Goal: Complete application form

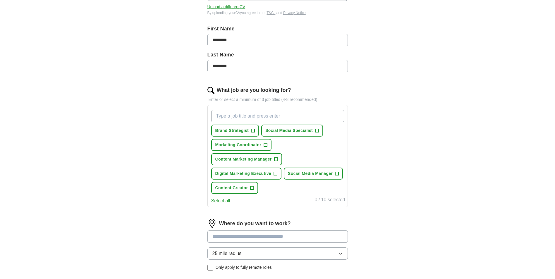
scroll to position [113, 0]
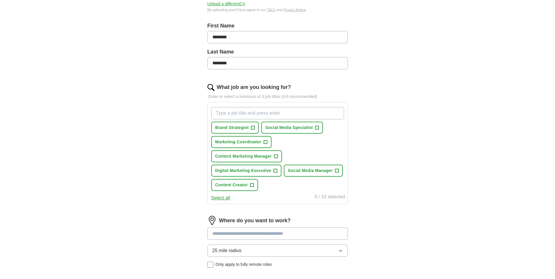
click at [265, 117] on input "What job are you looking for?" at bounding box center [277, 113] width 133 height 12
click at [318, 129] on span "+" at bounding box center [318, 128] width 4 height 5
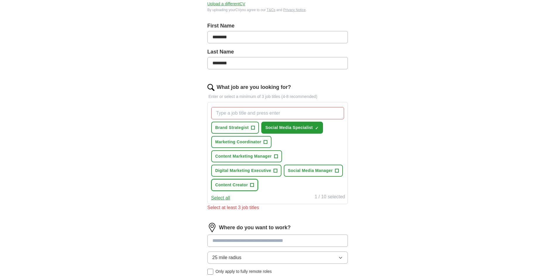
click at [254, 186] on button "Content Creator +" at bounding box center [234, 185] width 47 height 12
click at [273, 170] on button "Digital Marketing Executive +" at bounding box center [246, 171] width 71 height 12
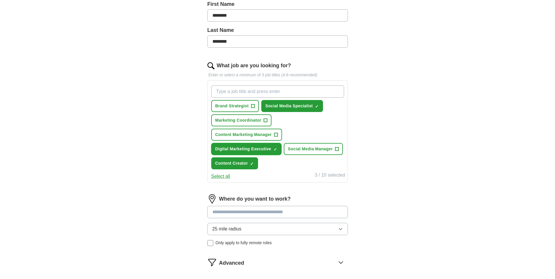
scroll to position [172, 0]
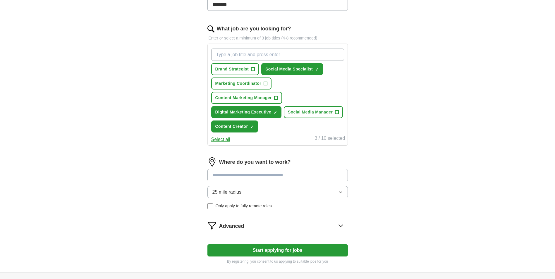
click at [273, 190] on button "25 mile radius" at bounding box center [278, 192] width 141 height 12
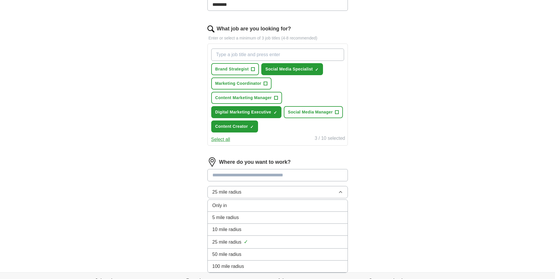
click at [272, 189] on button "25 mile radius" at bounding box center [278, 192] width 141 height 12
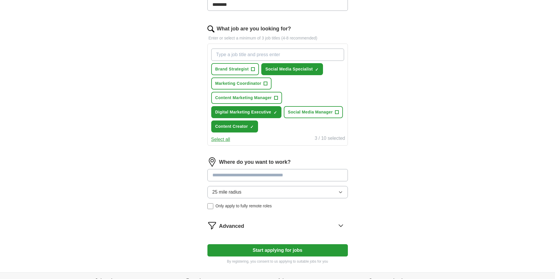
click at [262, 189] on button "25 mile radius" at bounding box center [278, 192] width 141 height 12
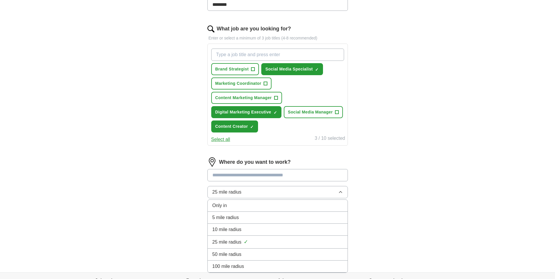
click at [262, 189] on button "25 mile radius" at bounding box center [278, 192] width 141 height 12
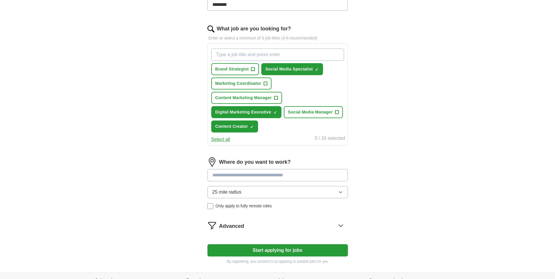
click at [262, 176] on input at bounding box center [278, 175] width 141 height 12
type input "*"
type input "****"
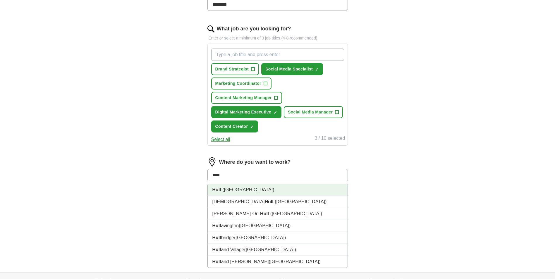
click at [278, 188] on li "Hull (East Riding Of Yorkshire)" at bounding box center [278, 190] width 140 height 12
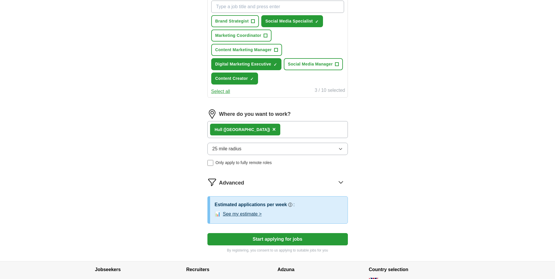
scroll to position [230, 0]
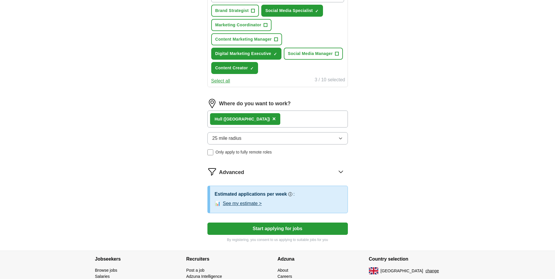
click at [256, 203] on button "See my estimate >" at bounding box center [242, 203] width 39 height 7
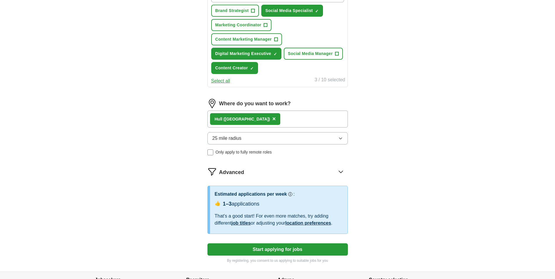
click at [300, 137] on button "25 mile radius" at bounding box center [278, 138] width 141 height 12
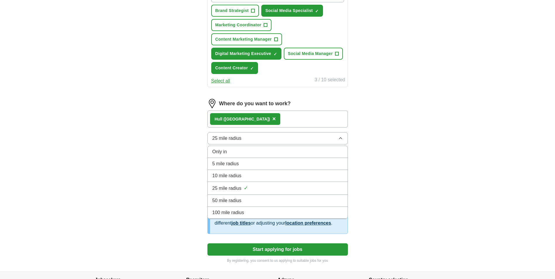
click at [300, 136] on button "25 mile radius" at bounding box center [278, 138] width 141 height 12
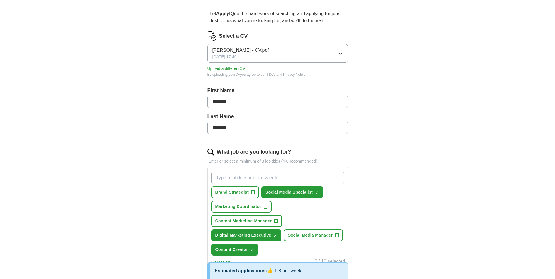
scroll to position [0, 0]
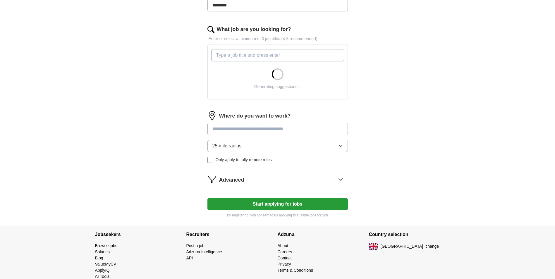
scroll to position [176, 0]
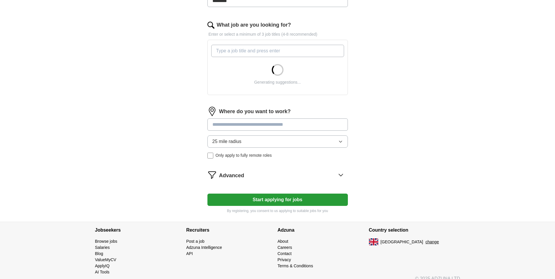
click at [242, 129] on input at bounding box center [278, 125] width 141 height 12
type input "****"
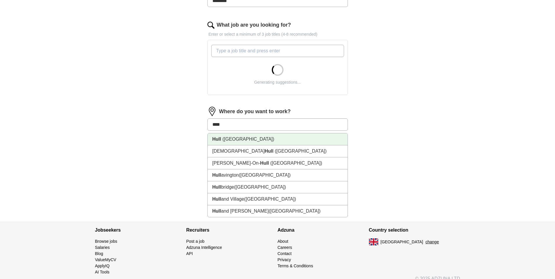
click at [264, 138] on span "([GEOGRAPHIC_DATA])" at bounding box center [249, 139] width 52 height 5
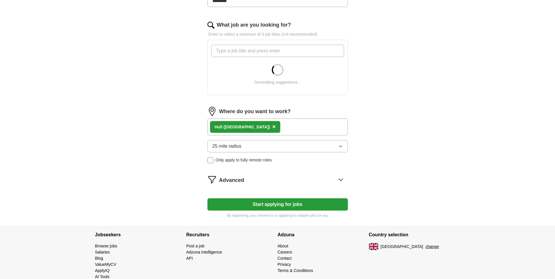
click at [278, 181] on form "Select a CV [PERSON_NAME] - CV.pdf [DATE] 17:46 Upload a different CV By upload…" at bounding box center [278, 61] width 141 height 314
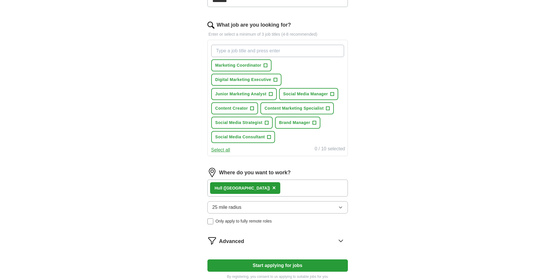
click at [291, 227] on div "Where do you want to work? [GEOGRAPHIC_DATA] ([GEOGRAPHIC_DATA]) × 25 mile radi…" at bounding box center [278, 198] width 141 height 61
click at [301, 232] on form "Select a CV [PERSON_NAME] - CV.pdf [DATE] 17:46 Upload a different CV By upload…" at bounding box center [278, 91] width 141 height 375
click at [334, 240] on div "Advanced" at bounding box center [283, 240] width 129 height 9
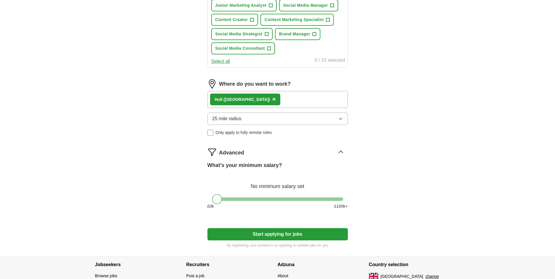
scroll to position [293, 0]
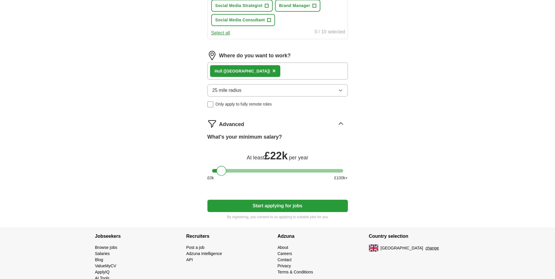
drag, startPoint x: 220, startPoint y: 170, endPoint x: 225, endPoint y: 170, distance: 4.1
click at [225, 170] on div at bounding box center [222, 171] width 10 height 10
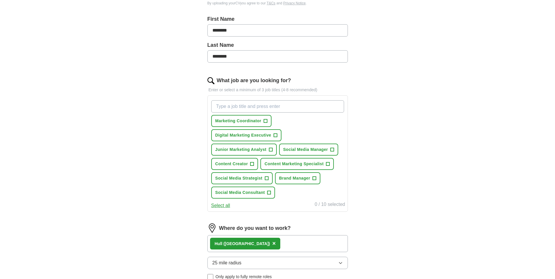
scroll to position [117, 0]
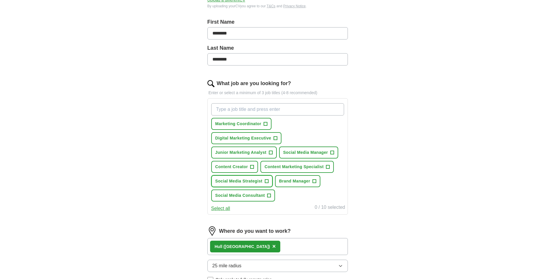
click at [269, 179] on button "Social Media Strategist +" at bounding box center [241, 181] width 61 height 12
click at [269, 194] on span "+" at bounding box center [270, 196] width 4 height 5
click at [251, 168] on span "+" at bounding box center [253, 167] width 4 height 5
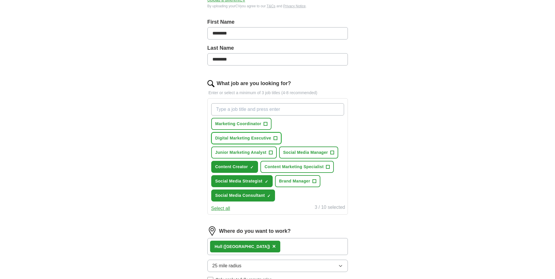
click at [277, 139] on span "+" at bounding box center [276, 138] width 4 height 5
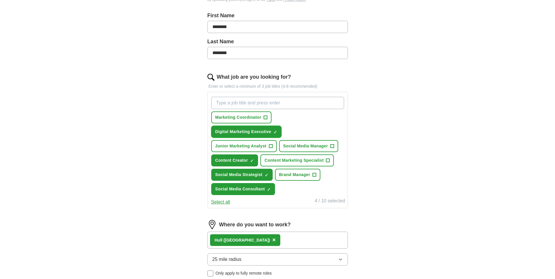
scroll to position [293, 0]
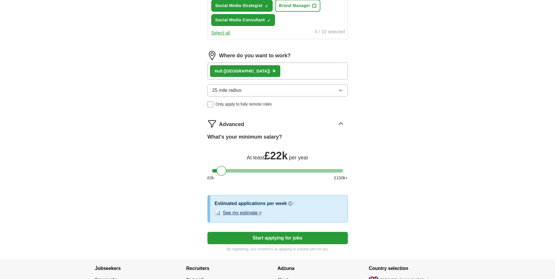
click at [251, 213] on button "See my estimate >" at bounding box center [242, 213] width 39 height 7
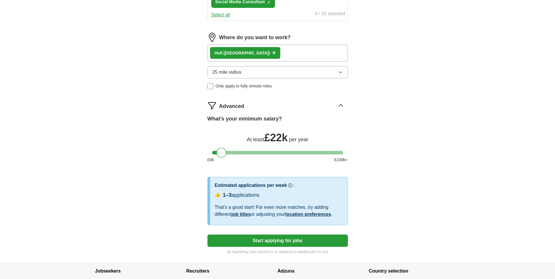
scroll to position [351, 0]
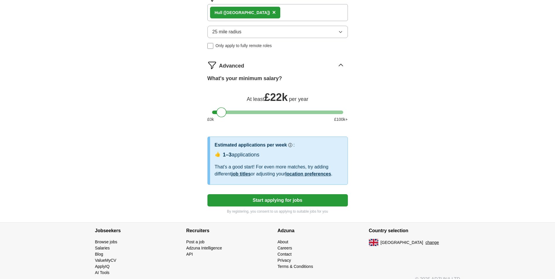
click at [276, 201] on button "Start applying for jobs" at bounding box center [278, 200] width 141 height 12
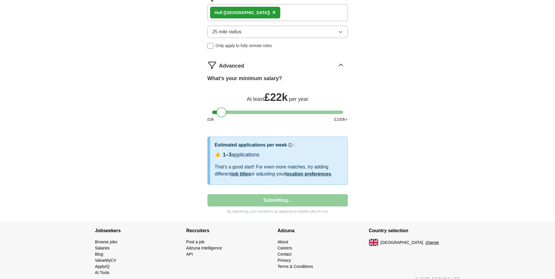
select select "**"
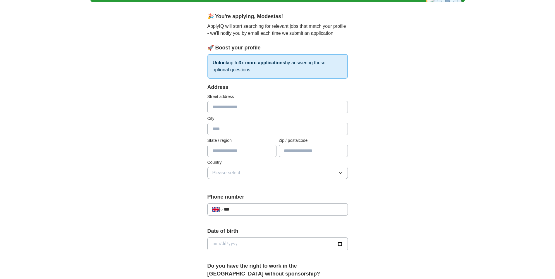
scroll to position [0, 0]
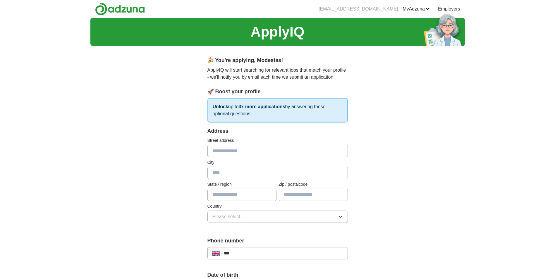
click at [311, 158] on div "Address Street address City State / region Zip / postalcode Country Please sele…" at bounding box center [278, 178] width 141 height 103
click at [307, 154] on input "text" at bounding box center [278, 151] width 141 height 12
type input "**********"
type input "****"
type input "********"
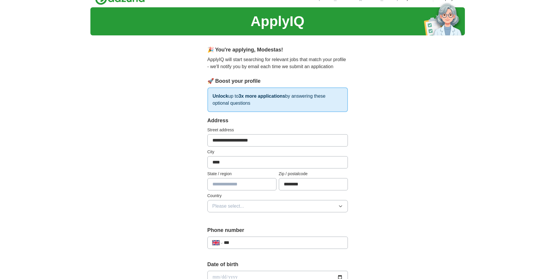
scroll to position [29, 0]
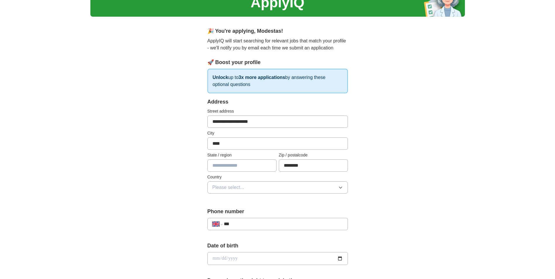
click at [316, 194] on button "Please select..." at bounding box center [278, 188] width 141 height 12
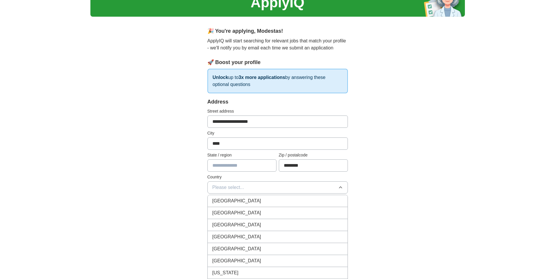
click at [306, 203] on div "[GEOGRAPHIC_DATA]" at bounding box center [278, 201] width 131 height 7
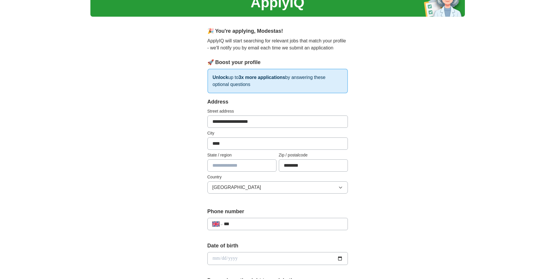
click at [363, 195] on div "**********" at bounding box center [277, 267] width 187 height 492
click at [247, 164] on input "text" at bounding box center [242, 166] width 69 height 12
click at [428, 166] on div "**********" at bounding box center [277, 251] width 375 height 525
drag, startPoint x: 265, startPoint y: 166, endPoint x: 244, endPoint y: 166, distance: 21.1
click at [241, 167] on input "**********" at bounding box center [242, 166] width 69 height 12
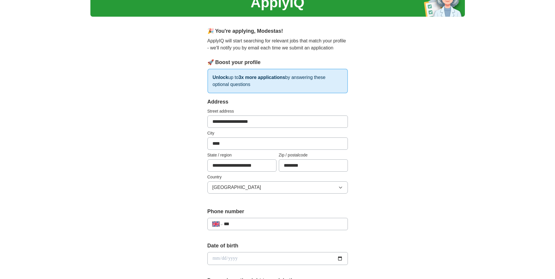
click at [236, 167] on input "**********" at bounding box center [242, 166] width 69 height 12
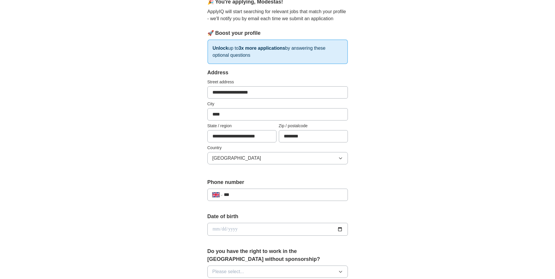
type input "**********"
click at [273, 193] on input "***" at bounding box center [283, 194] width 119 height 7
type input "**********"
click at [387, 190] on div "**********" at bounding box center [277, 221] width 375 height 525
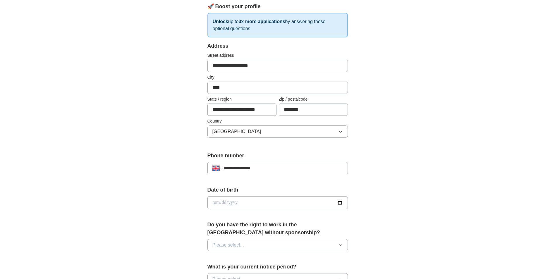
scroll to position [117, 0]
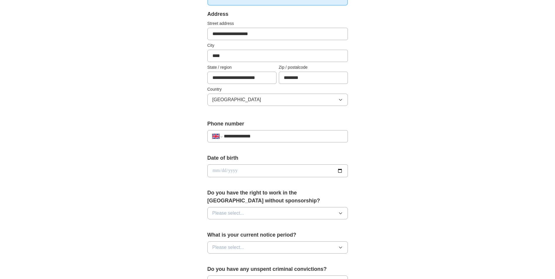
click at [324, 173] on input "date" at bounding box center [278, 171] width 141 height 13
type input "**********"
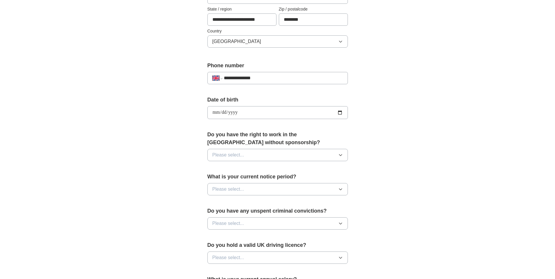
scroll to position [176, 0]
click at [305, 156] on button "Please select..." at bounding box center [278, 155] width 141 height 12
click at [281, 168] on div "Yes" at bounding box center [278, 168] width 131 height 7
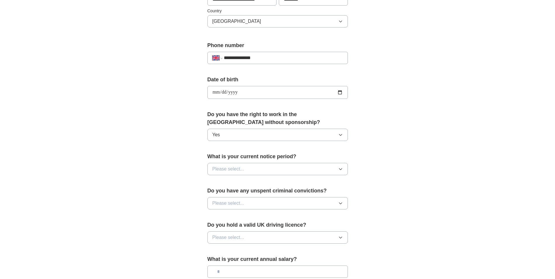
scroll to position [205, 0]
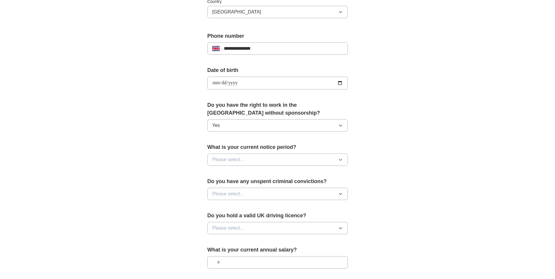
click at [313, 161] on button "Please select..." at bounding box center [278, 160] width 141 height 12
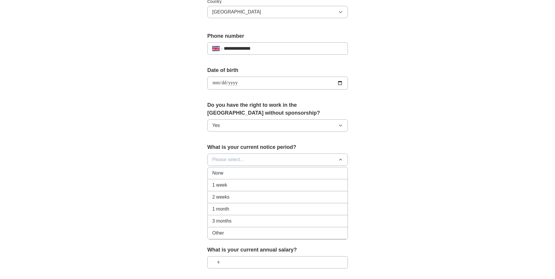
click at [288, 172] on div "None" at bounding box center [278, 173] width 131 height 7
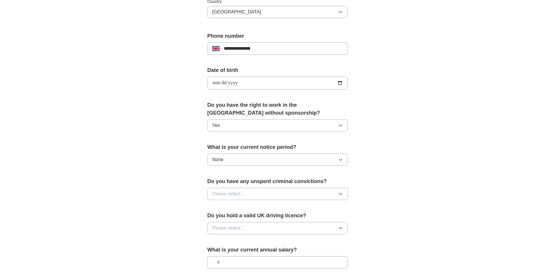
click at [294, 162] on button "None" at bounding box center [278, 160] width 141 height 12
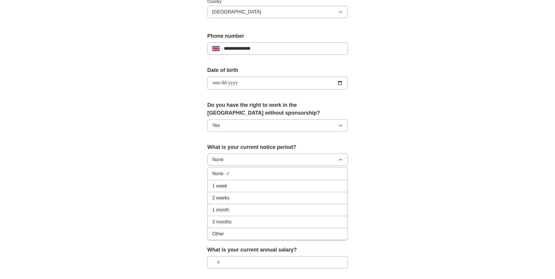
click at [303, 158] on button "None" at bounding box center [278, 160] width 141 height 12
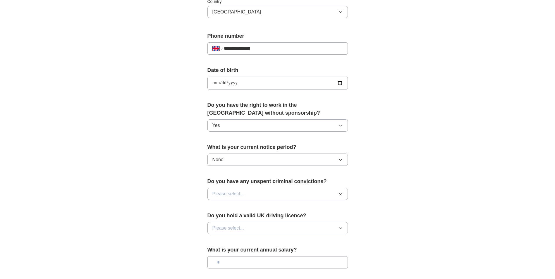
click at [286, 193] on button "Please select..." at bounding box center [278, 194] width 141 height 12
click at [253, 216] on div "No" at bounding box center [278, 219] width 131 height 7
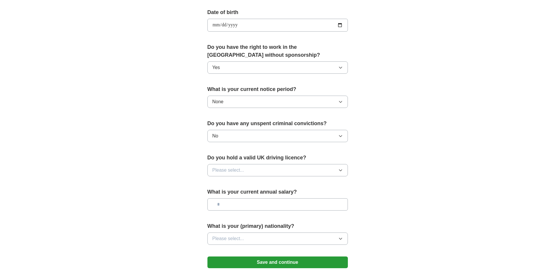
scroll to position [263, 0]
click at [287, 174] on button "Please select..." at bounding box center [278, 170] width 141 height 12
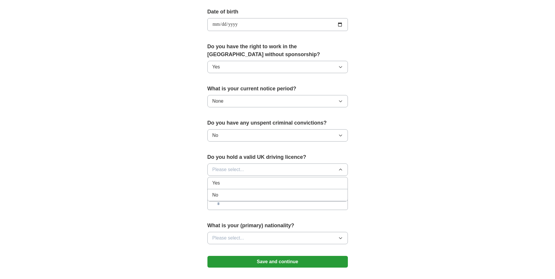
click at [245, 195] on div "No" at bounding box center [278, 195] width 131 height 7
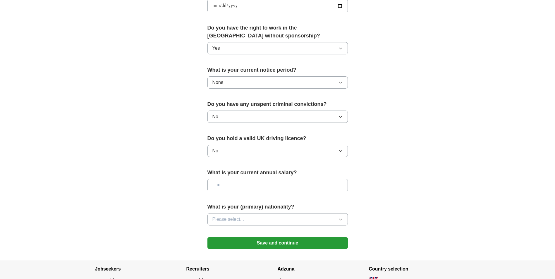
scroll to position [293, 0]
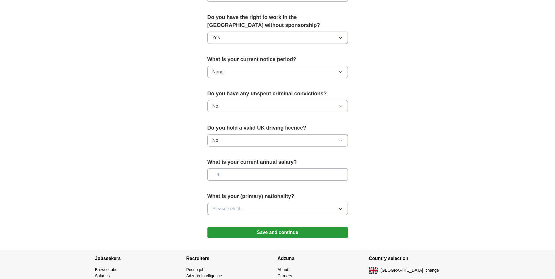
click at [309, 176] on input "text" at bounding box center [278, 175] width 141 height 12
type input "**"
click at [324, 206] on button "Please select..." at bounding box center [278, 209] width 141 height 12
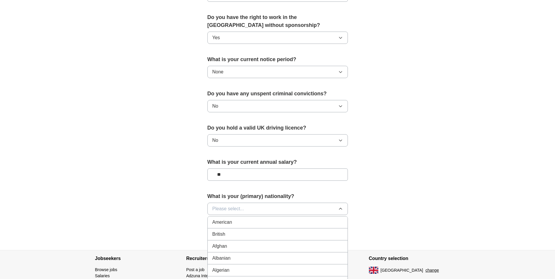
click at [297, 204] on button "Please select..." at bounding box center [278, 209] width 141 height 12
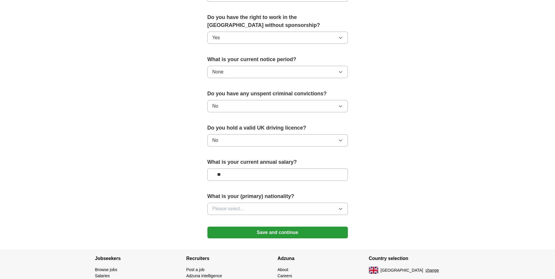
click at [306, 205] on button "Please select..." at bounding box center [278, 209] width 141 height 12
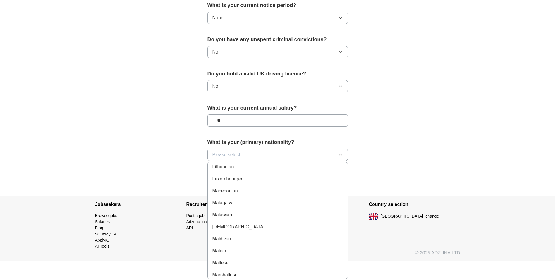
scroll to position [1200, 0]
click at [255, 192] on div "Lithuanian" at bounding box center [278, 192] width 131 height 7
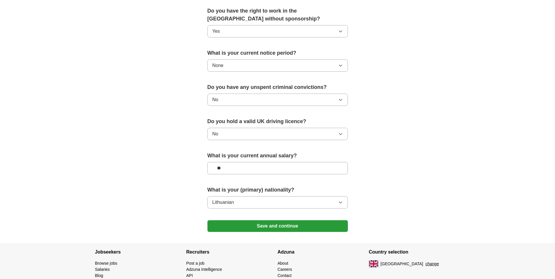
scroll to position [329, 0]
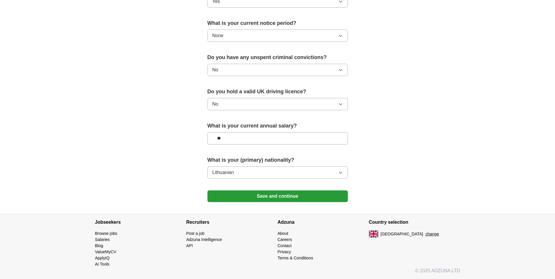
click at [292, 198] on button "Save and continue" at bounding box center [278, 197] width 141 height 12
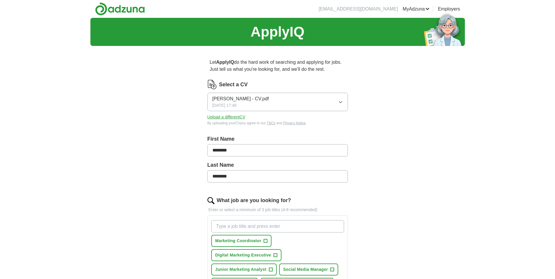
scroll to position [245, 0]
